Goal: Task Accomplishment & Management: Use online tool/utility

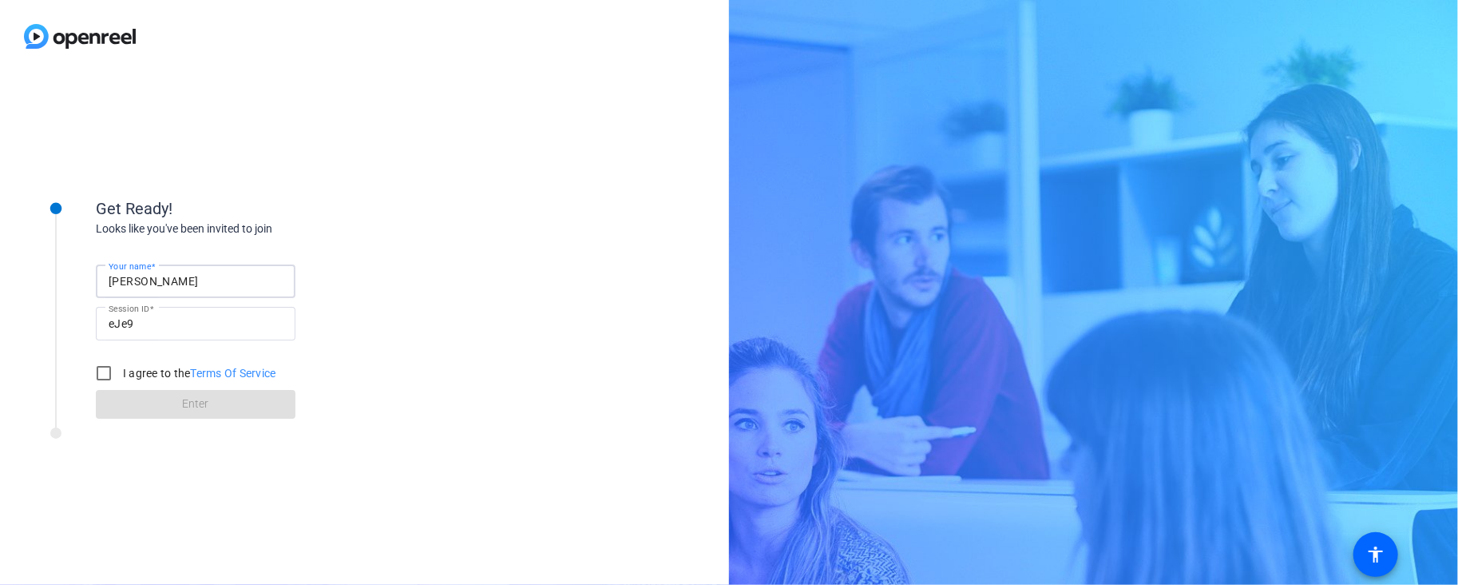
drag, startPoint x: 172, startPoint y: 279, endPoint x: 58, endPoint y: 276, distance: 113.4
click at [58, 276] on div "Get Ready! Looks like you've been invited to join Your name [PERSON_NAME] Sessi…" at bounding box center [215, 298] width 399 height 259
type input "[PERSON_NAME]"
drag, startPoint x: 104, startPoint y: 373, endPoint x: 109, endPoint y: 386, distance: 13.6
click at [104, 373] on input "I agree to the Terms Of Service" at bounding box center [104, 373] width 32 height 32
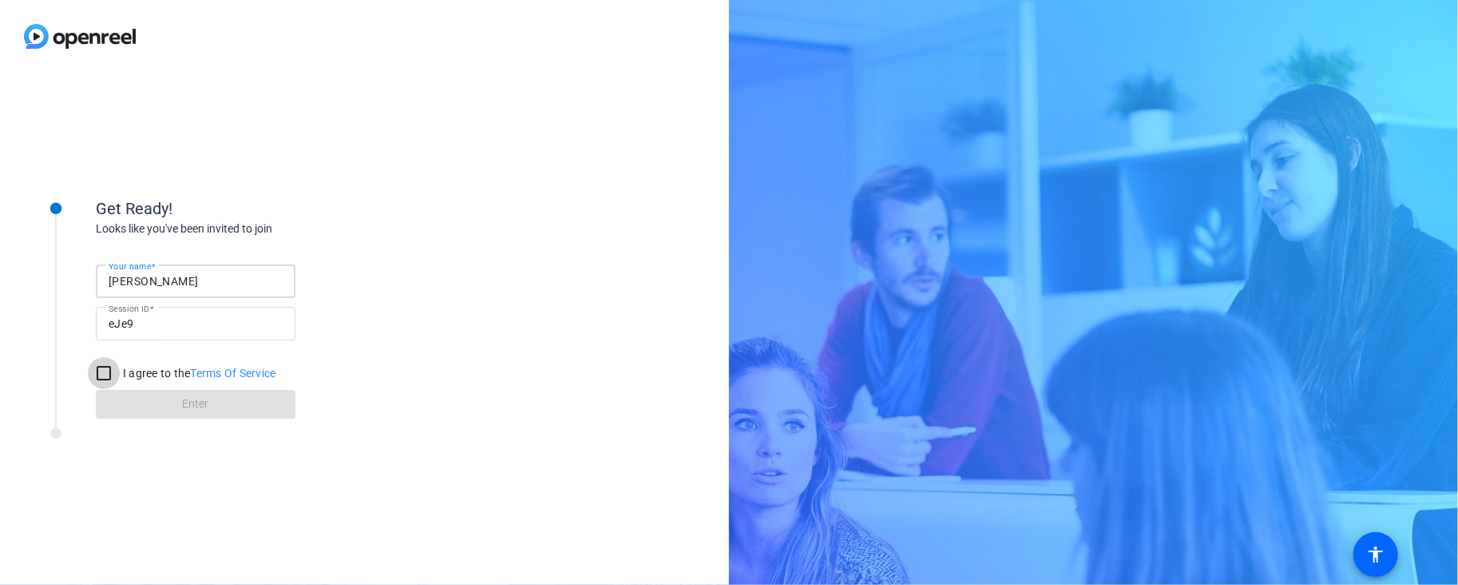
checkbox input "true"
click at [184, 409] on span "Enter" at bounding box center [196, 403] width 26 height 17
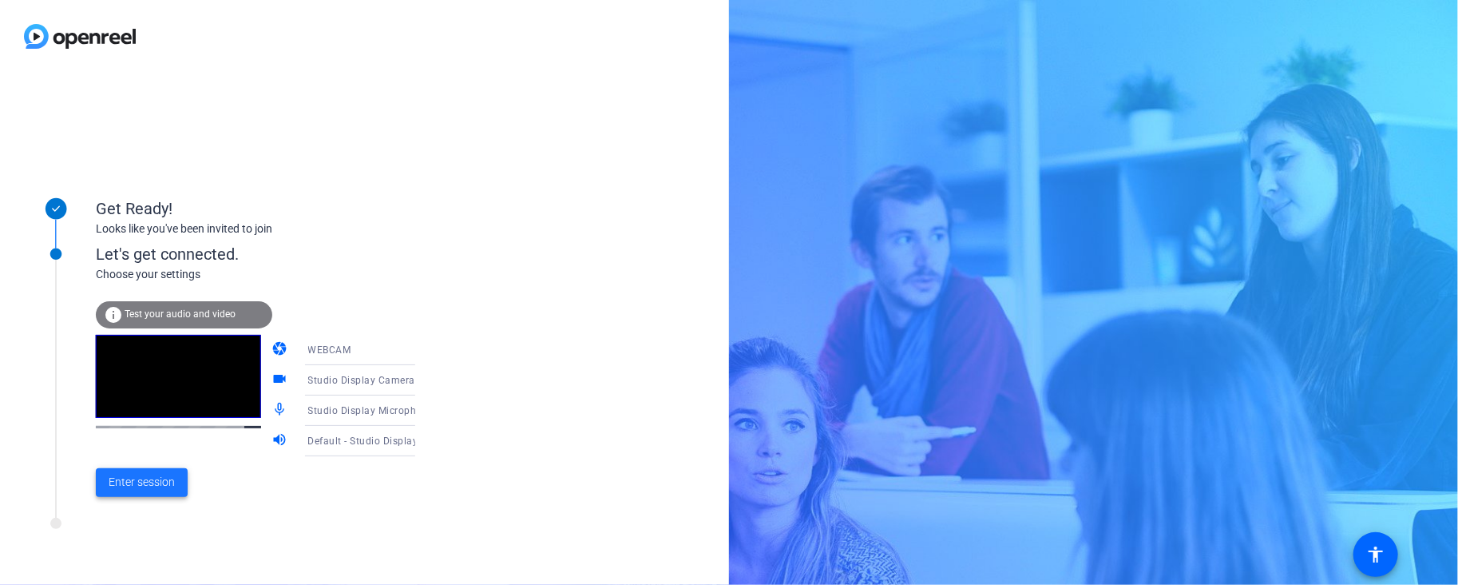
click at [136, 484] on span "Enter session" at bounding box center [142, 482] width 66 height 17
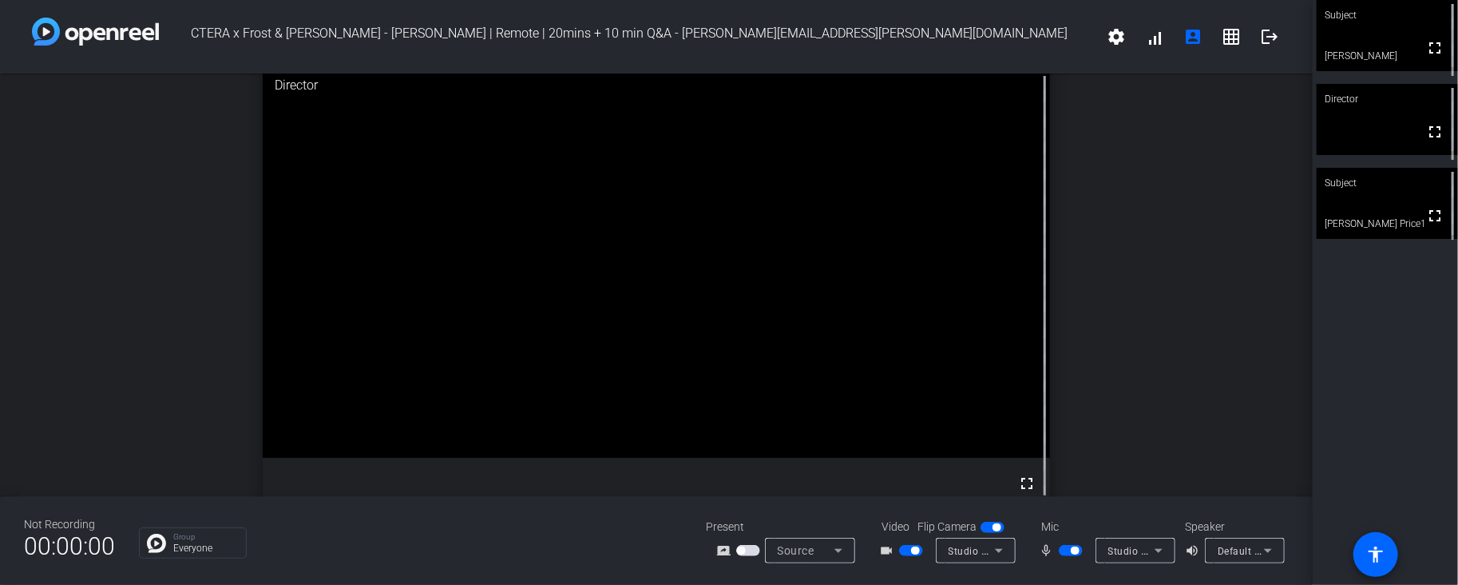
click at [1379, 205] on video at bounding box center [1387, 203] width 141 height 71
click at [1063, 550] on span "button" at bounding box center [1071, 550] width 24 height 11
click at [908, 551] on span "button" at bounding box center [911, 550] width 24 height 11
click at [908, 551] on span "button" at bounding box center [904, 550] width 8 height 8
click at [908, 551] on span "button" at bounding box center [911, 550] width 24 height 11
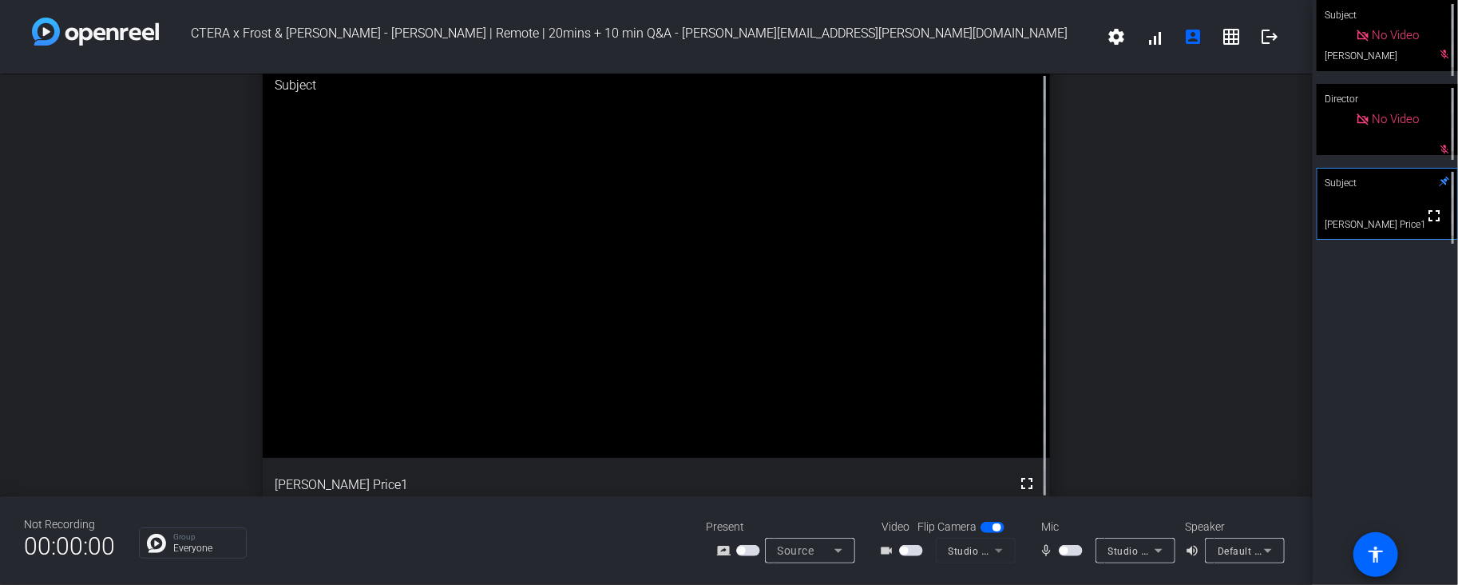
click at [1068, 553] on span "button" at bounding box center [1071, 550] width 24 height 11
click at [1064, 552] on span "button" at bounding box center [1071, 550] width 24 height 11
drag, startPoint x: 1065, startPoint y: 550, endPoint x: 898, endPoint y: 544, distance: 167.8
click at [1061, 550] on span "button" at bounding box center [1064, 550] width 8 height 8
click at [904, 551] on span "button" at bounding box center [904, 550] width 8 height 8
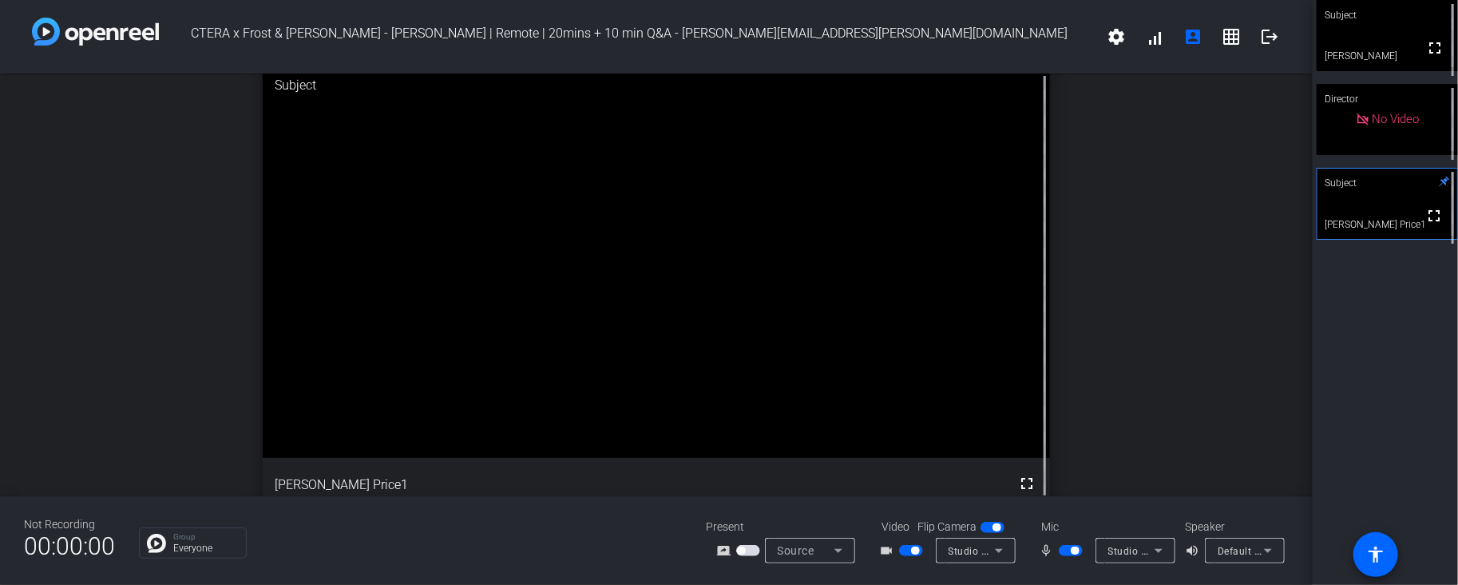
click at [907, 550] on span "button" at bounding box center [911, 550] width 24 height 11
click at [1068, 549] on span "button" at bounding box center [1071, 550] width 24 height 11
click at [1064, 551] on span "button" at bounding box center [1064, 550] width 8 height 8
click at [907, 550] on span "button" at bounding box center [904, 550] width 8 height 8
